Goal: Information Seeking & Learning: Learn about a topic

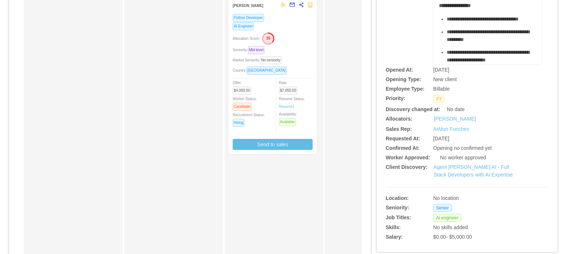
scroll to position [146, 0]
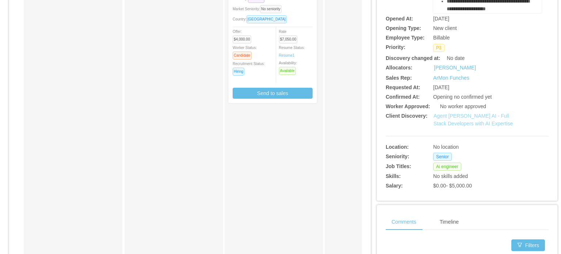
click at [453, 123] on link "Agent Dora AI - Full Stack Developers with AI Expertise" at bounding box center [473, 120] width 79 height 14
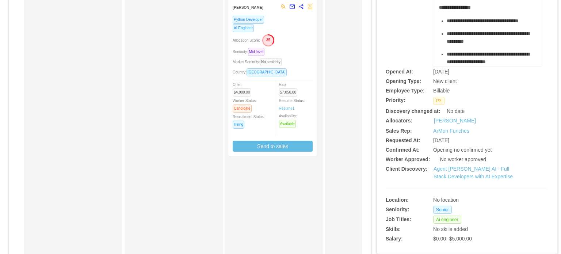
scroll to position [0, 0]
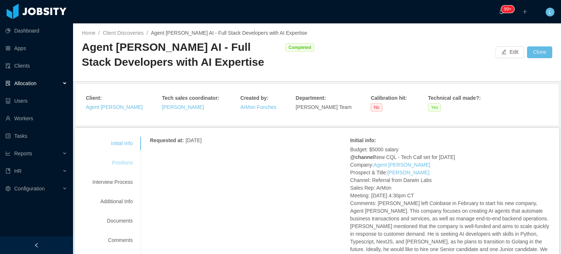
click at [124, 165] on div "Positions" at bounding box center [113, 163] width 58 height 14
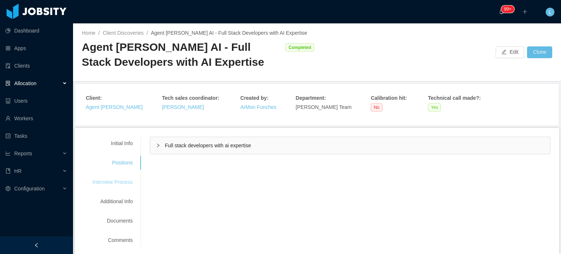
click at [103, 184] on div "Interview Process" at bounding box center [113, 182] width 58 height 14
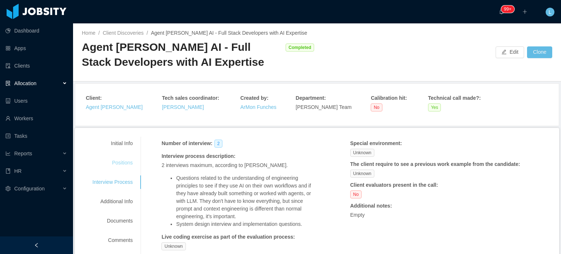
click at [116, 163] on div "Positions" at bounding box center [113, 163] width 58 height 14
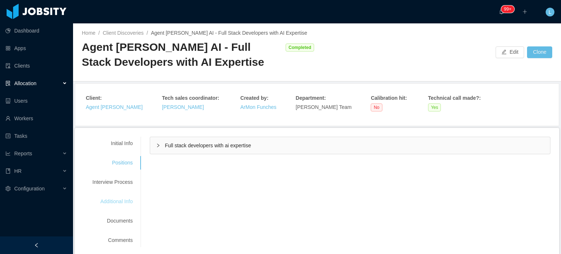
click at [116, 201] on div "Additional Info" at bounding box center [113, 202] width 58 height 14
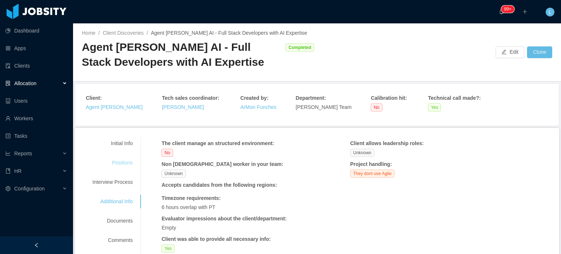
click at [124, 165] on div "Positions" at bounding box center [113, 163] width 58 height 14
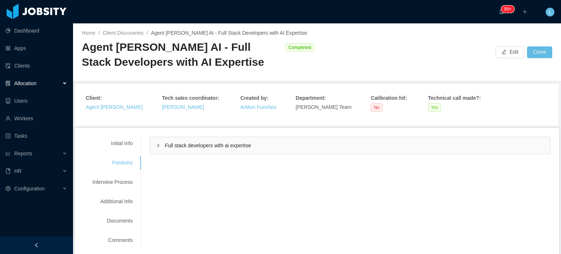
click at [194, 152] on div "Full stack developers with ai expertise" at bounding box center [350, 145] width 400 height 17
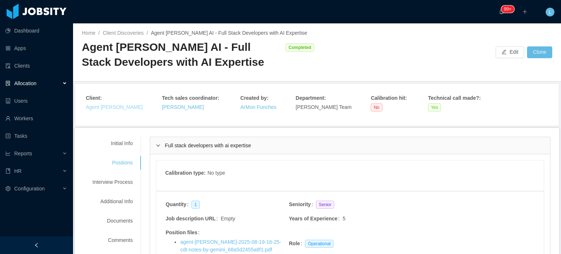
click at [113, 105] on link "Agent Dora AI" at bounding box center [114, 107] width 57 height 6
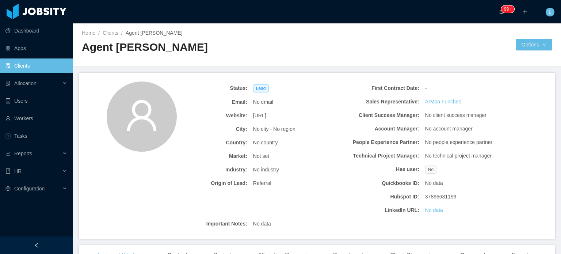
click at [266, 116] on span "agentdora.ai" at bounding box center [259, 116] width 13 height 8
copy span "agentdora.ai"
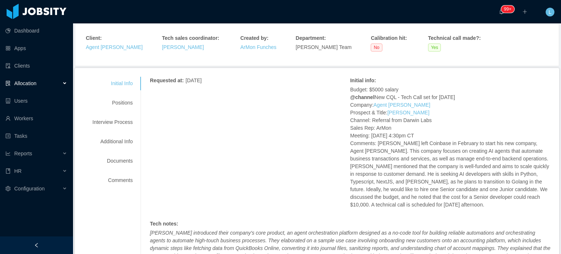
scroll to position [73, 0]
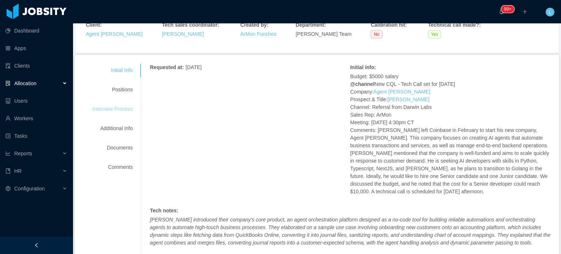
click at [113, 112] on div "Interview Process" at bounding box center [113, 109] width 58 height 14
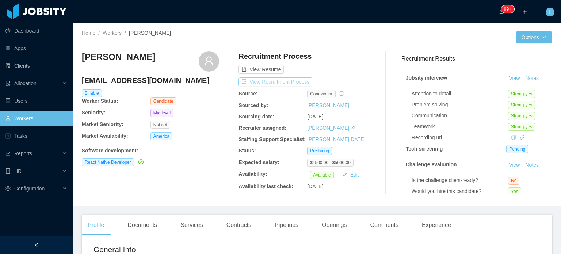
click at [286, 80] on button "View Recruitment Process" at bounding box center [276, 81] width 74 height 9
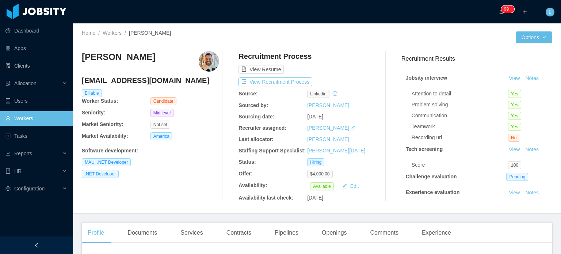
click at [153, 83] on h4 "[EMAIL_ADDRESS][DOMAIN_NAME]" at bounding box center [150, 80] width 137 height 10
copy h4 "[EMAIL_ADDRESS][DOMAIN_NAME]"
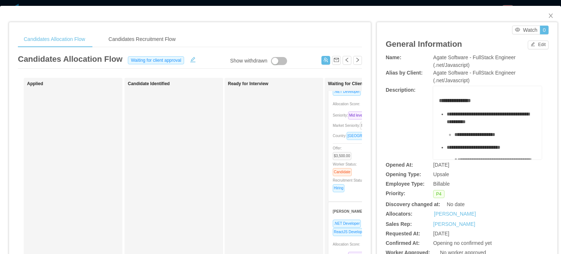
scroll to position [69, 0]
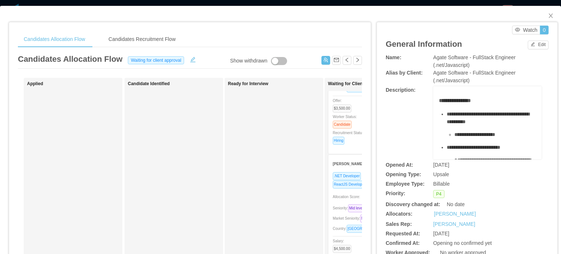
click at [344, 219] on span "Market Seniority: Mid level" at bounding box center [356, 218] width 47 height 4
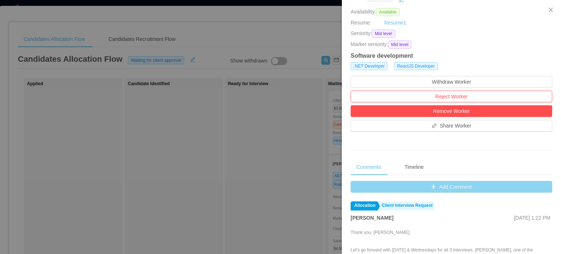
scroll to position [183, 0]
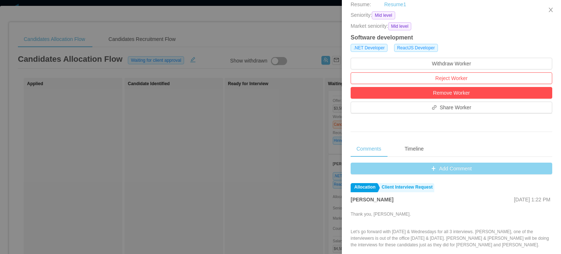
click at [446, 169] on button "Add Comment" at bounding box center [452, 169] width 202 height 12
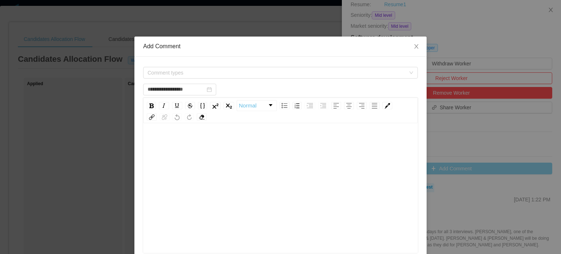
click at [244, 182] on div "rdw-editor" at bounding box center [280, 200] width 263 height 128
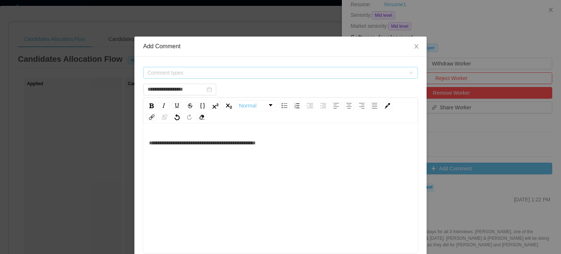
click at [227, 75] on span "Comment types" at bounding box center [277, 72] width 258 height 7
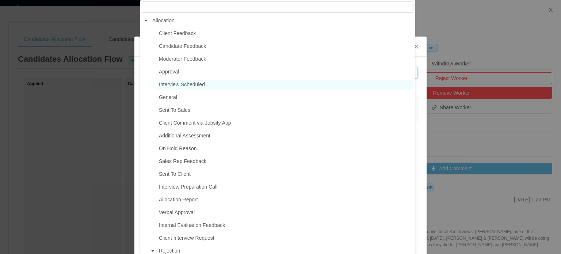
click at [186, 87] on span "Interview Scheduled" at bounding box center [182, 84] width 46 height 6
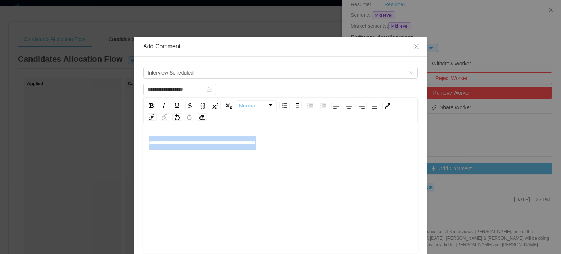
drag, startPoint x: 282, startPoint y: 145, endPoint x: 140, endPoint y: 148, distance: 142.5
click at [143, 147] on div "**********" at bounding box center [280, 189] width 275 height 128
copy span "**********"
click at [248, 142] on span "**********" at bounding box center [202, 142] width 107 height 5
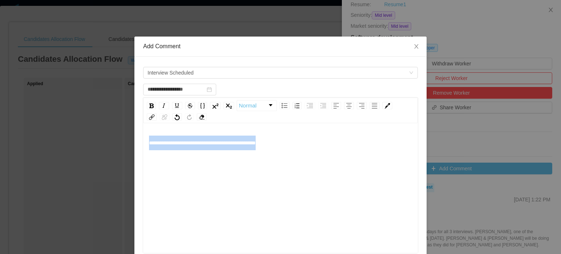
drag, startPoint x: 289, startPoint y: 144, endPoint x: 118, endPoint y: 149, distance: 171.0
click at [118, 149] on div "**********" at bounding box center [280, 127] width 561 height 254
copy span "**********"
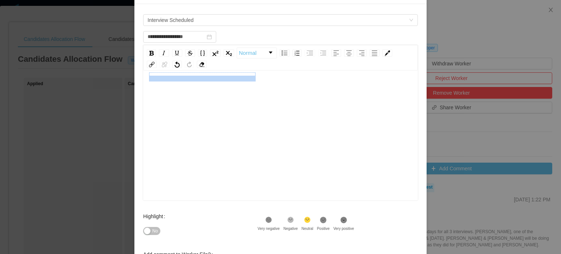
scroll to position [120, 0]
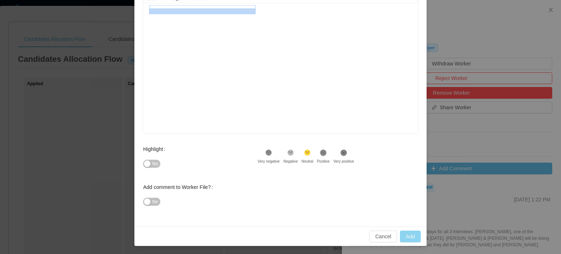
type input "**********"
click at [407, 239] on button "Add" at bounding box center [410, 236] width 21 height 12
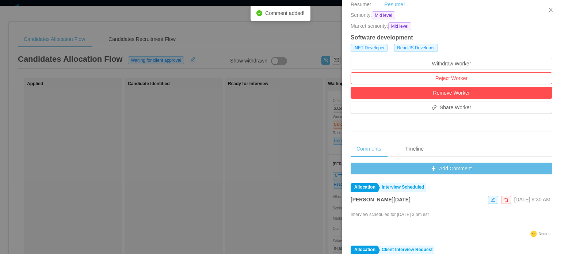
click at [306, 123] on div at bounding box center [280, 127] width 561 height 254
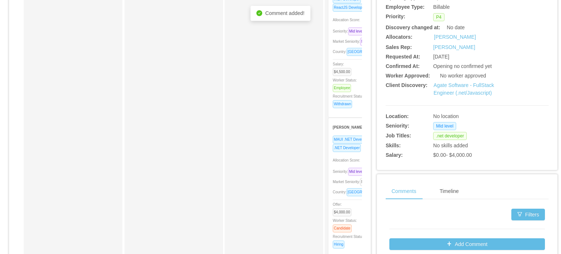
scroll to position [183, 0]
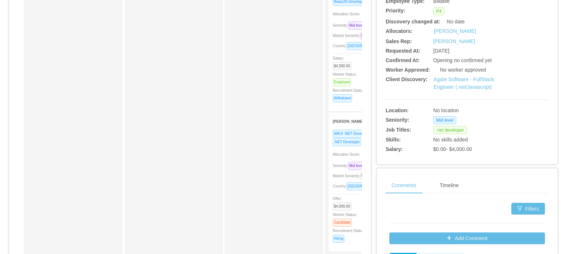
click at [339, 173] on div "Market Seniority: No seniority" at bounding box center [373, 176] width 80 height 8
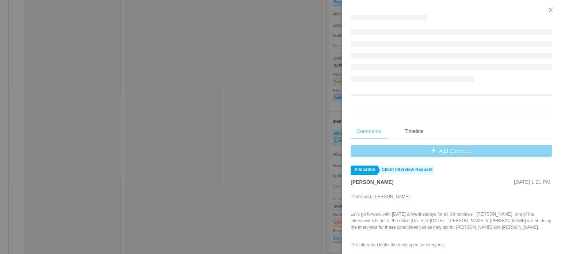
click at [443, 152] on div "Comments Timeline Add Comment Allocation Client Interview Request Alfredo Orjue…" at bounding box center [451, 195] width 219 height 390
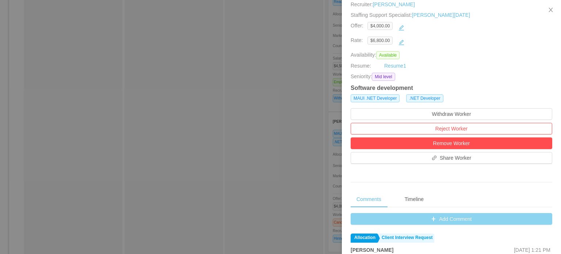
scroll to position [146, 0]
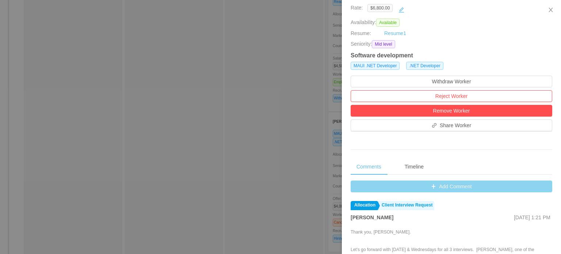
click at [450, 187] on button "Add Comment" at bounding box center [452, 186] width 202 height 12
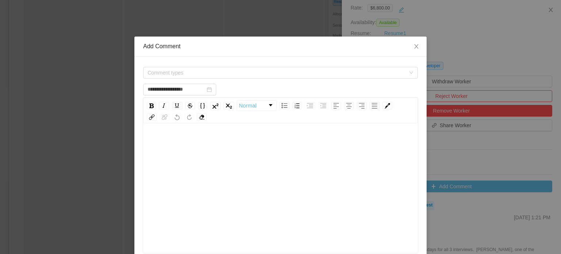
click at [218, 139] on div "rdw-editor" at bounding box center [280, 143] width 263 height 15
paste div "rdw-editor"
type input "**********"
click at [260, 142] on span "**********" at bounding box center [204, 142] width 111 height 5
click at [205, 70] on span "Comment types" at bounding box center [277, 72] width 258 height 7
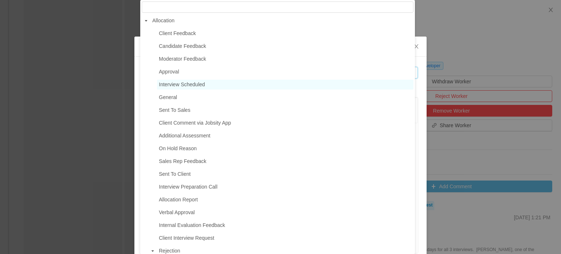
click at [188, 87] on span "Interview Scheduled" at bounding box center [182, 84] width 46 height 6
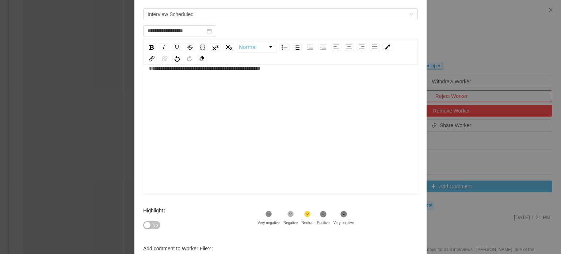
scroll to position [120, 0]
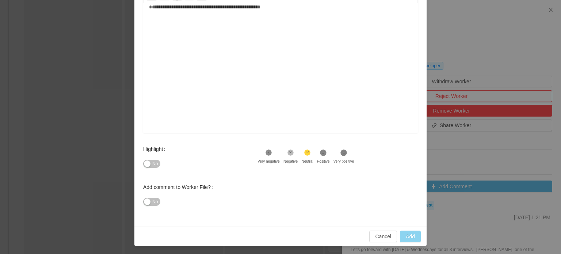
click at [409, 234] on button "Add" at bounding box center [410, 236] width 21 height 12
click at [263, 82] on div "**********" at bounding box center [280, 64] width 263 height 128
type input "**********"
click at [411, 239] on button "Add" at bounding box center [410, 236] width 21 height 12
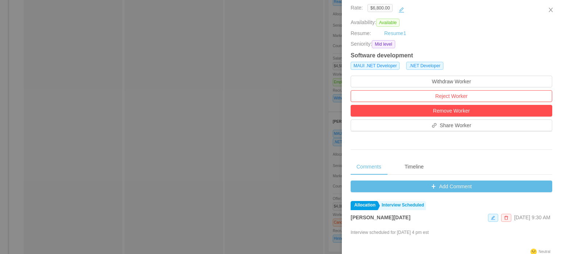
scroll to position [0, 0]
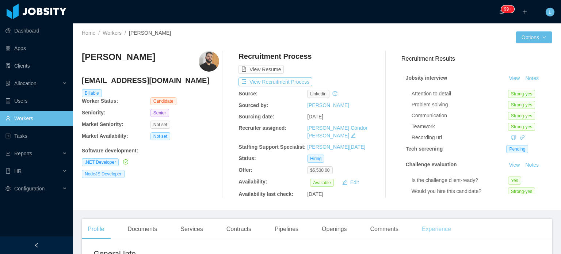
drag, startPoint x: 444, startPoint y: 226, endPoint x: 443, endPoint y: 222, distance: 4.2
click at [444, 226] on div "Experience" at bounding box center [436, 229] width 41 height 20
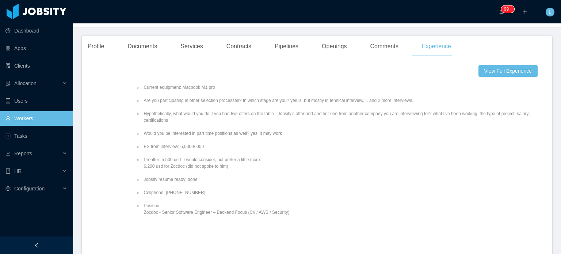
scroll to position [183, 0]
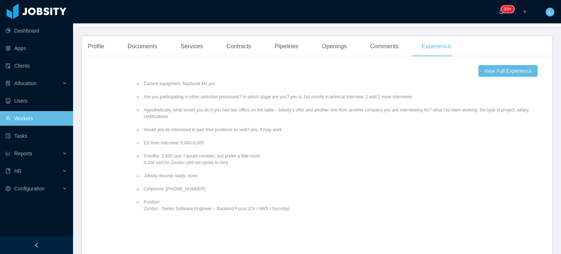
drag, startPoint x: 149, startPoint y: 186, endPoint x: 185, endPoint y: 185, distance: 35.8
click at [185, 186] on li "Cellphone: [PHONE_NUMBER]" at bounding box center [341, 189] width 399 height 7
copy li "[PHONE_NUMBER]"
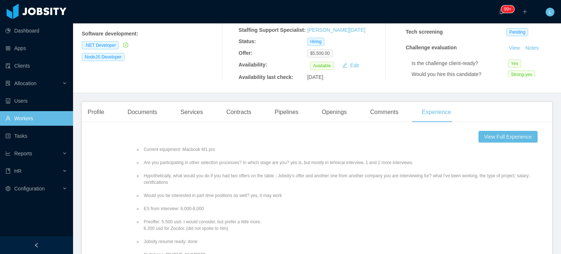
scroll to position [0, 0]
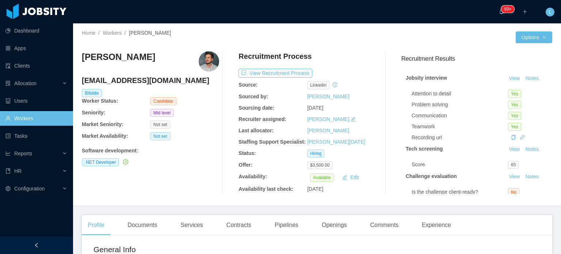
click at [141, 80] on h4 "[EMAIL_ADDRESS][DOMAIN_NAME]" at bounding box center [150, 80] width 137 height 10
copy h4 "[EMAIL_ADDRESS][DOMAIN_NAME]"
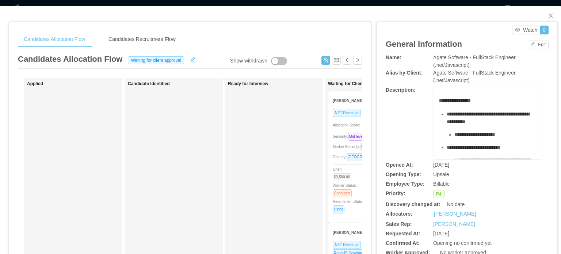
click at [340, 144] on div "Market Seniority: No seniority" at bounding box center [373, 146] width 80 height 8
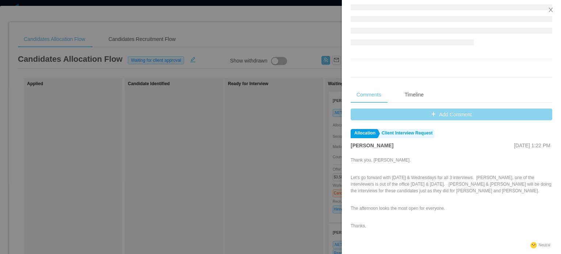
scroll to position [218, 0]
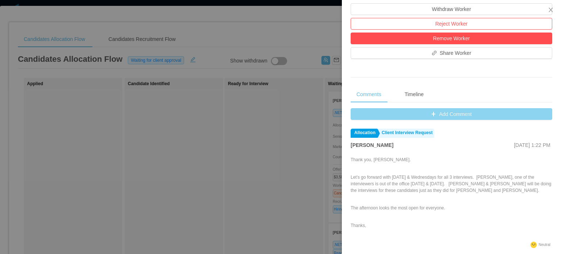
click at [450, 112] on button "Add Comment" at bounding box center [452, 114] width 202 height 12
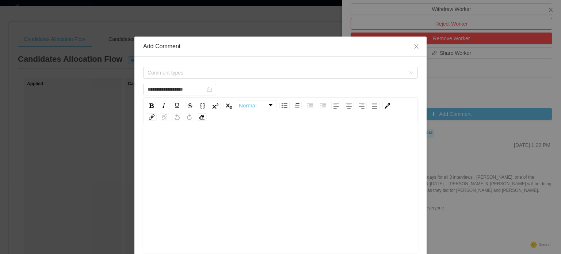
click at [211, 158] on div "rdw-editor" at bounding box center [280, 200] width 263 height 128
type input "**********"
drag, startPoint x: 202, startPoint y: 143, endPoint x: 226, endPoint y: 142, distance: 24.1
click at [226, 142] on span "**********" at bounding box center [204, 142] width 111 height 5
click at [237, 150] on div "**********" at bounding box center [280, 200] width 263 height 128
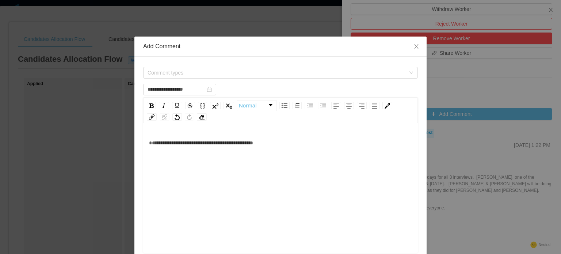
click at [253, 141] on span "**********" at bounding box center [201, 142] width 104 height 5
click at [225, 73] on span "Comment types" at bounding box center [277, 72] width 258 height 7
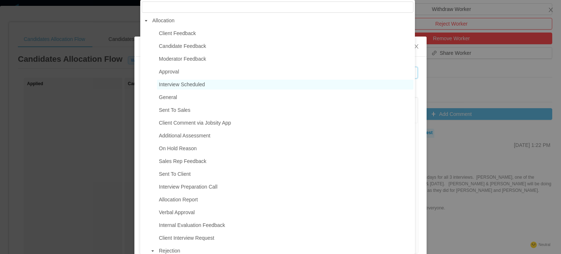
click at [178, 82] on span "Interview Scheduled" at bounding box center [182, 84] width 46 height 6
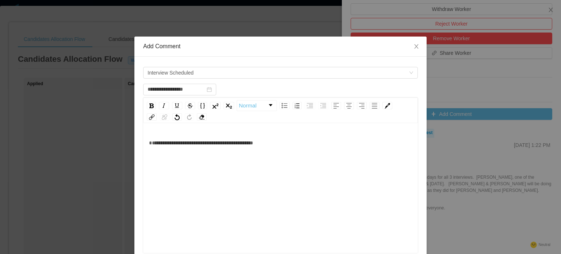
click at [252, 164] on div "**********" at bounding box center [280, 200] width 263 height 128
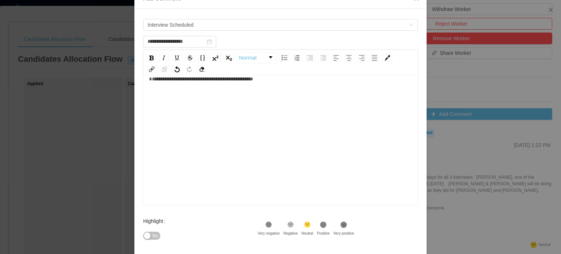
scroll to position [120, 0]
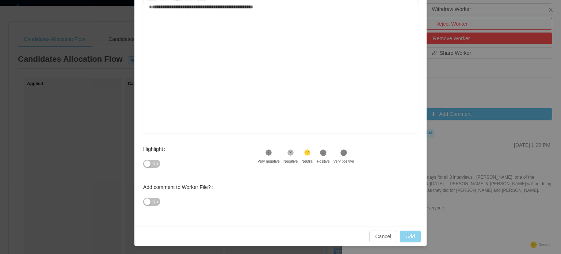
type input "**********"
click at [407, 232] on button "Add" at bounding box center [410, 236] width 21 height 12
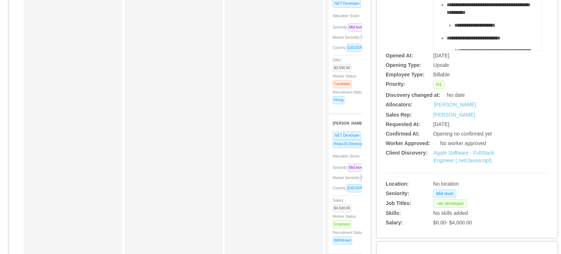
scroll to position [37, 0]
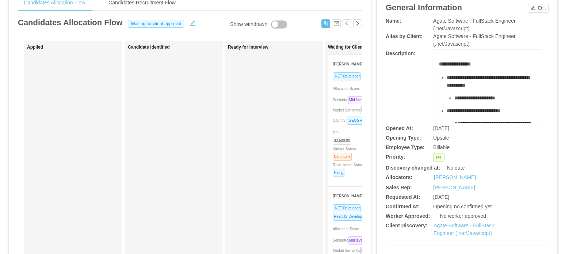
click at [337, 96] on div "Seniority: Mid level" at bounding box center [373, 100] width 80 height 8
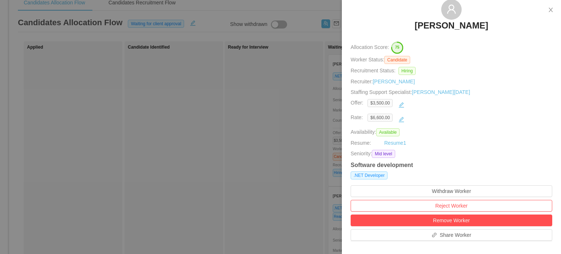
drag, startPoint x: 307, startPoint y: 134, endPoint x: 312, endPoint y: 136, distance: 5.6
click at [307, 134] on div at bounding box center [280, 127] width 561 height 254
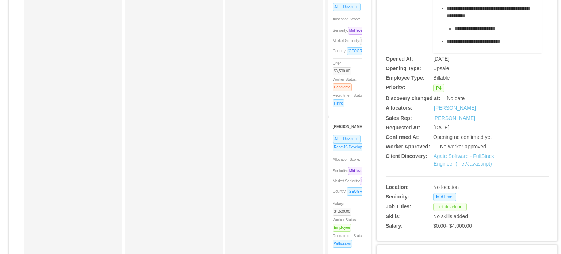
scroll to position [110, 0]
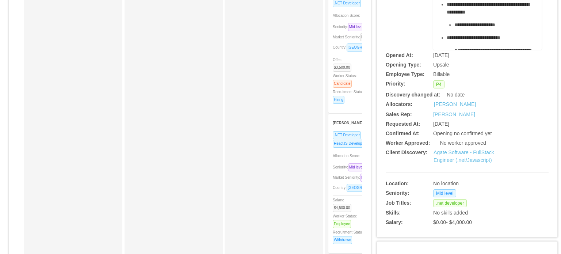
click at [457, 156] on div "Agate Software - FullStack Engineer (.net/Javascript)" at bounding box center [474, 156] width 81 height 15
click at [453, 159] on link "Agate Software - FullStack Engineer (.net/Javascript)" at bounding box center [464, 156] width 61 height 14
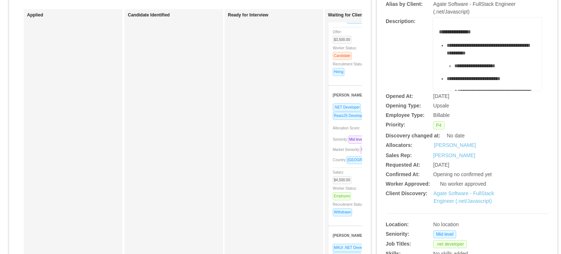
scroll to position [0, 0]
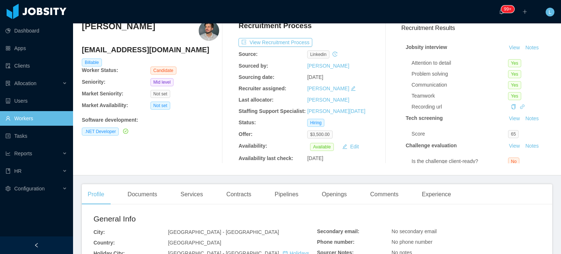
scroll to position [110, 0]
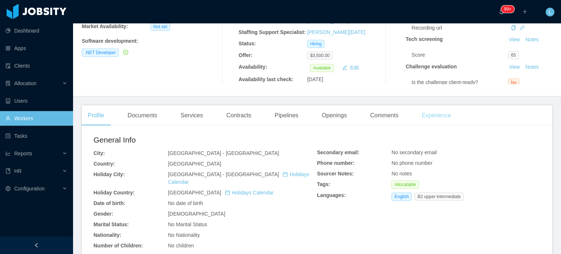
click at [432, 109] on div "Experience" at bounding box center [436, 115] width 41 height 20
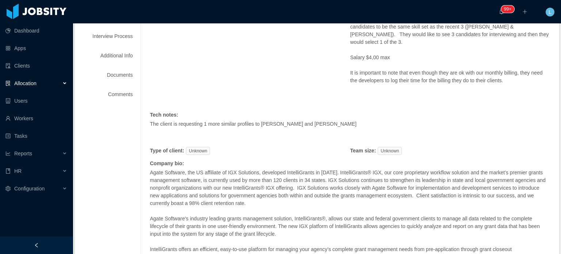
scroll to position [146, 0]
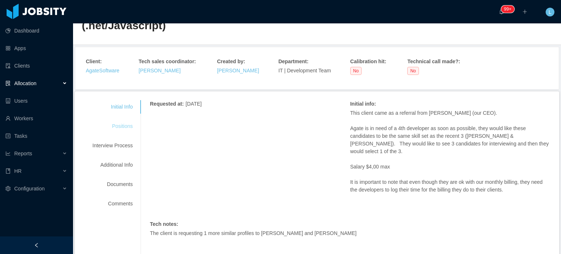
click at [122, 125] on div "Positions" at bounding box center [113, 126] width 58 height 14
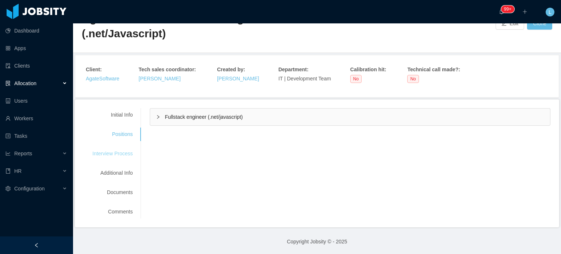
click at [117, 152] on div "Interview Process" at bounding box center [113, 154] width 58 height 14
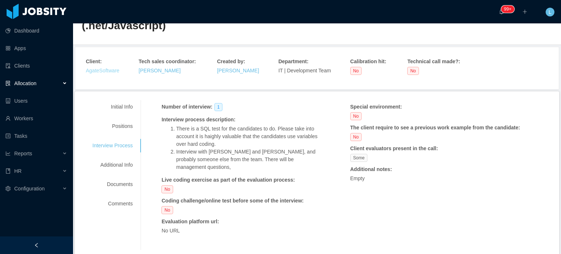
click at [91, 73] on link "AgateSoftware" at bounding box center [103, 71] width 34 height 6
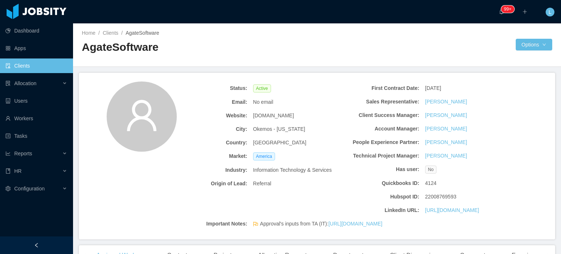
click at [270, 114] on span "[DOMAIN_NAME]" at bounding box center [273, 116] width 41 height 8
copy span "[DOMAIN_NAME]"
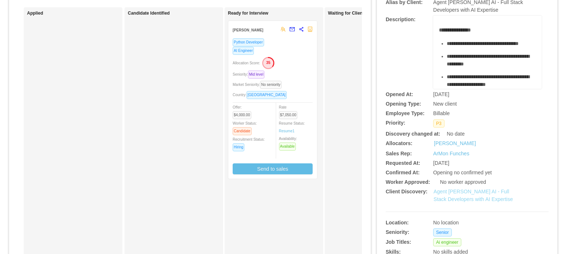
scroll to position [73, 0]
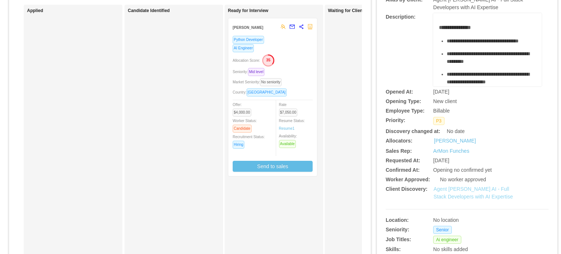
click at [454, 197] on link "Agent [PERSON_NAME] AI - Full Stack Developers with AI Expertise" at bounding box center [473, 193] width 79 height 14
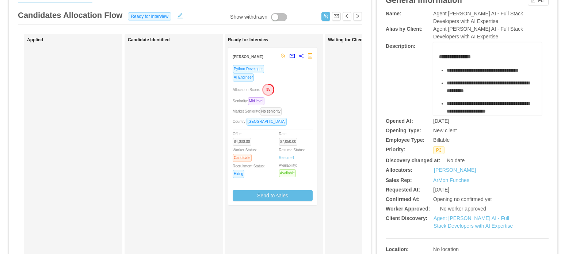
scroll to position [0, 0]
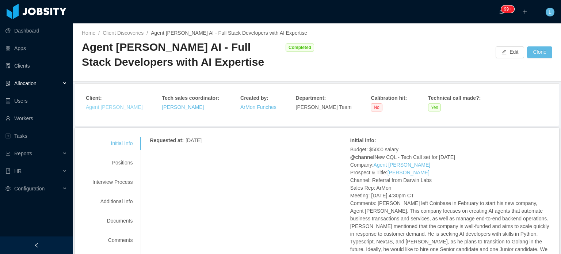
click at [105, 108] on link "Agent [PERSON_NAME]" at bounding box center [114, 107] width 57 height 6
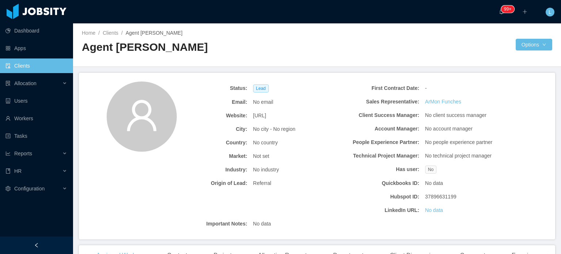
click at [266, 113] on span "[URL]" at bounding box center [259, 116] width 13 height 8
copy span "[URL]"
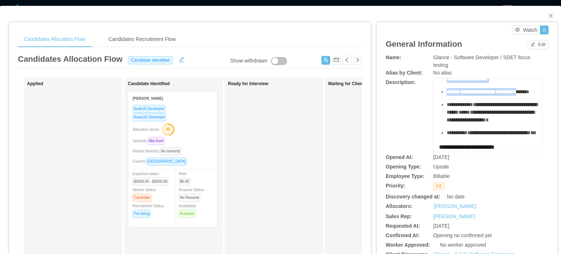
scroll to position [37, 0]
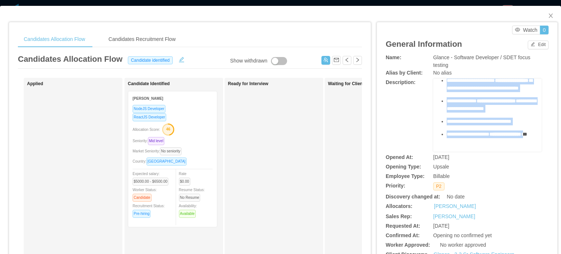
drag, startPoint x: 442, startPoint y: 106, endPoint x: 508, endPoint y: 123, distance: 68.7
click at [508, 123] on div "**********" at bounding box center [487, 45] width 97 height 211
click at [478, 130] on div "**********" at bounding box center [491, 134] width 89 height 8
drag, startPoint x: 436, startPoint y: 111, endPoint x: 502, endPoint y: 135, distance: 69.2
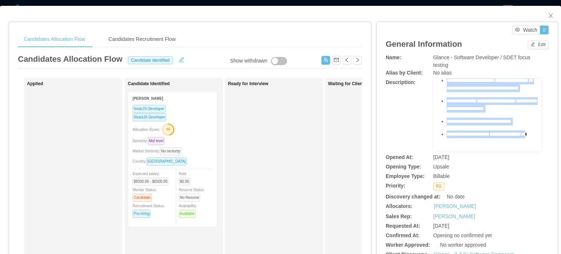
click at [503, 133] on ul "**********" at bounding box center [487, 90] width 97 height 95
copy ul "**********"
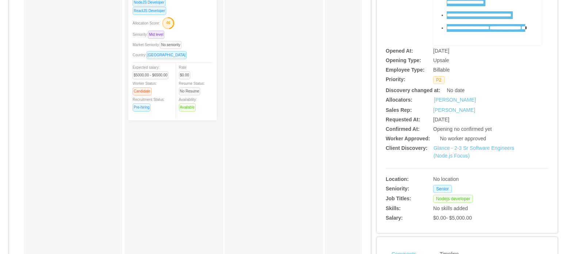
scroll to position [0, 0]
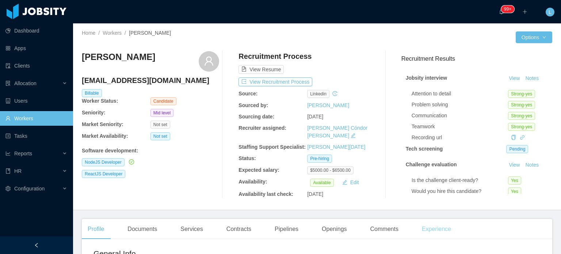
click at [434, 225] on div "Experience" at bounding box center [436, 229] width 41 height 20
click at [298, 80] on button "View Recruitment Process" at bounding box center [276, 81] width 74 height 9
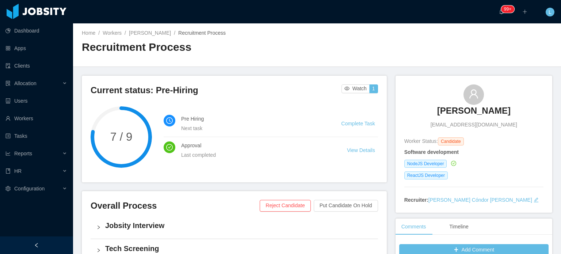
click at [500, 124] on span "[EMAIL_ADDRESS][DOMAIN_NAME]" at bounding box center [474, 125] width 87 height 8
copy span "[EMAIL_ADDRESS][DOMAIN_NAME]"
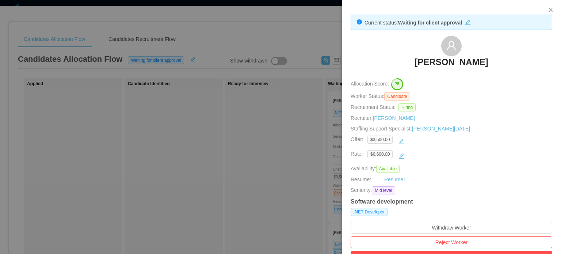
scroll to position [218, 0]
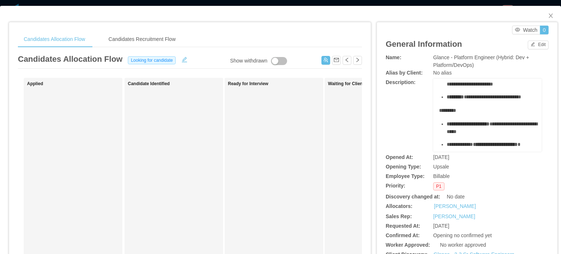
scroll to position [110, 0]
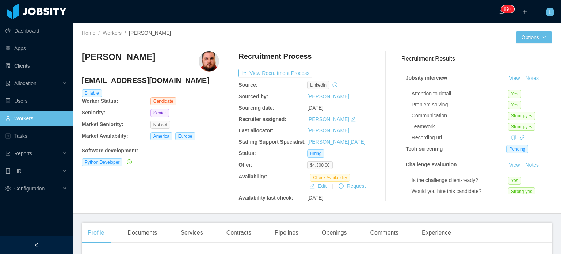
click at [289, 77] on div "Recruitment Process View Recruitment Process Source: linkedin Sourced by: [PERS…" at bounding box center [307, 126] width 137 height 150
click at [290, 73] on button "View Recruitment Process" at bounding box center [276, 73] width 74 height 9
